Goal: Check status: Check status

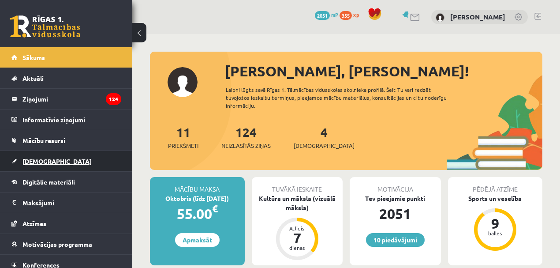
click at [45, 155] on link "[DEMOGRAPHIC_DATA]" at bounding box center [66, 161] width 110 height 20
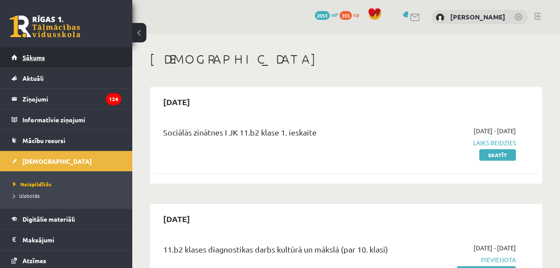
click at [45, 59] on link "Sākums" at bounding box center [66, 57] width 110 height 20
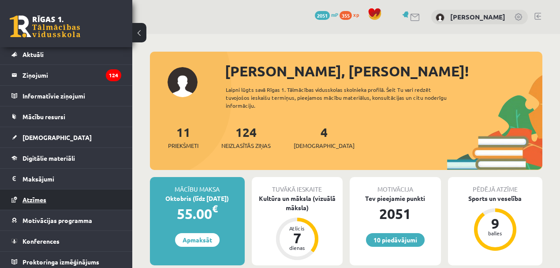
scroll to position [26, 0]
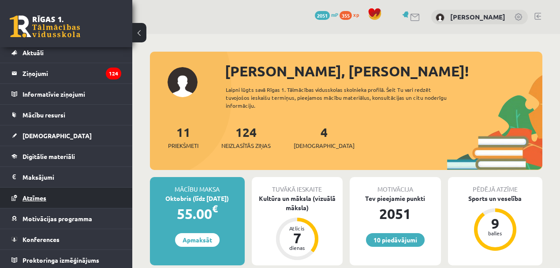
click at [41, 195] on span "Atzīmes" at bounding box center [34, 198] width 24 height 8
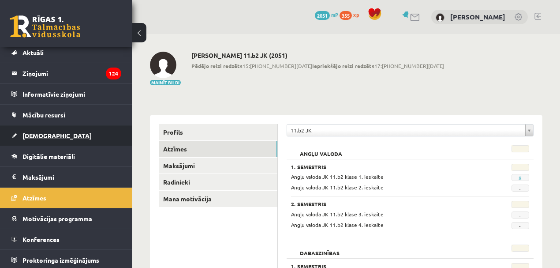
click at [33, 139] on link "[DEMOGRAPHIC_DATA]" at bounding box center [66, 135] width 110 height 20
